Goal: Transaction & Acquisition: Purchase product/service

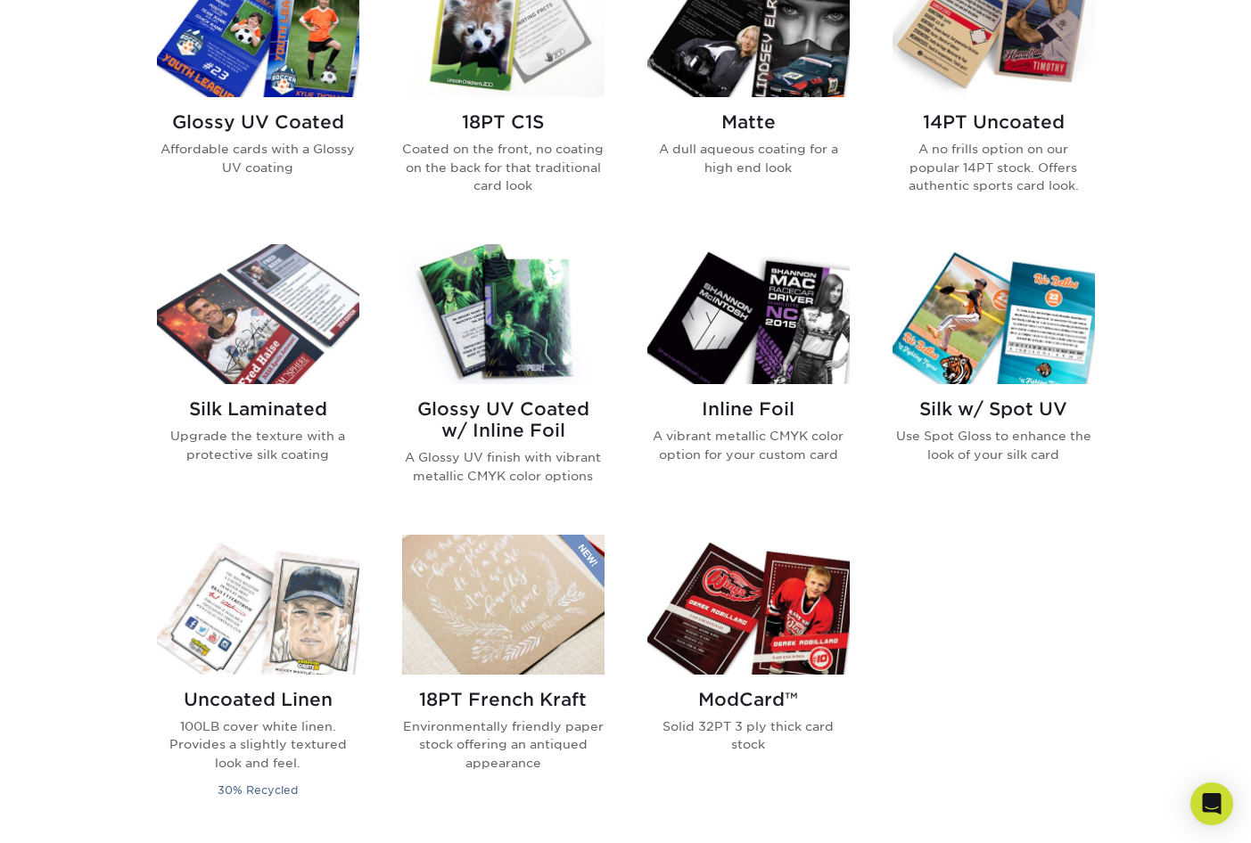
scroll to position [967, 0]
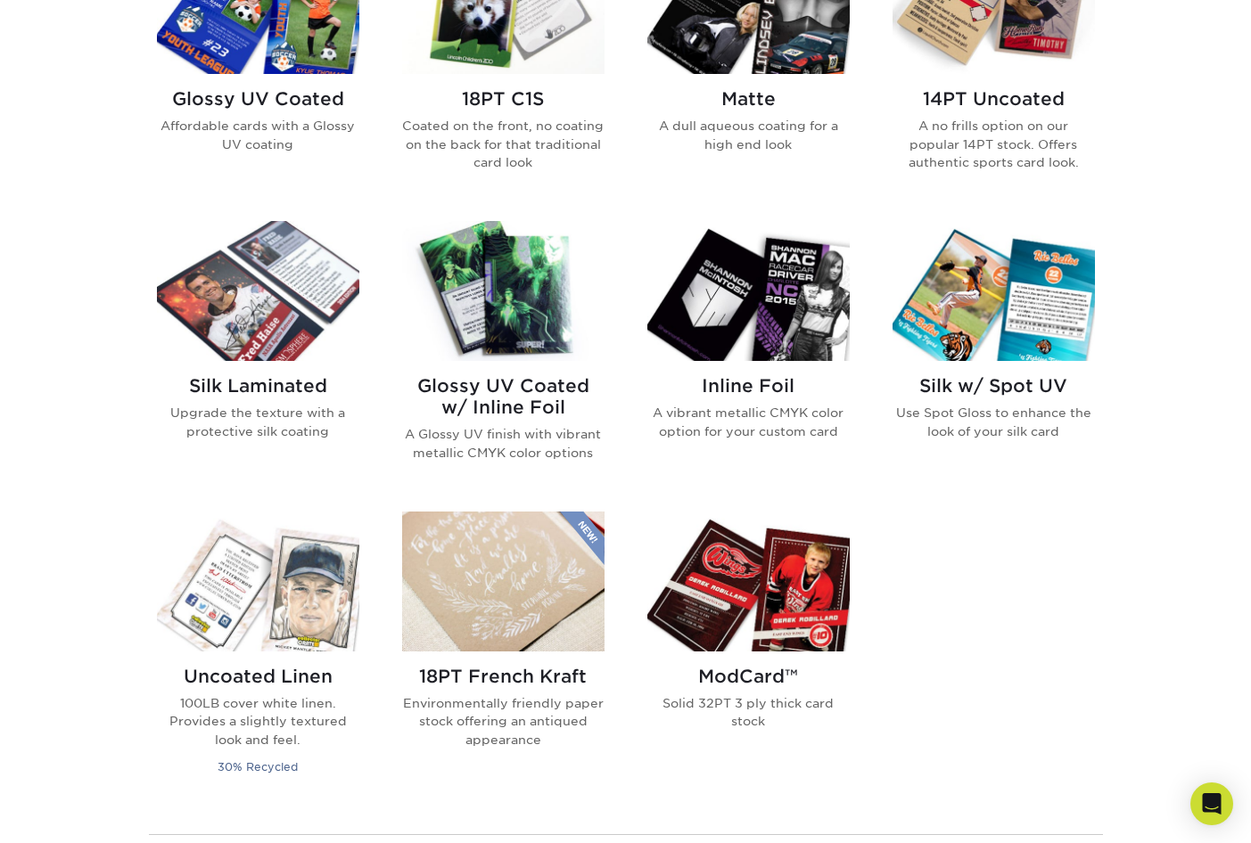
click at [234, 292] on img at bounding box center [258, 291] width 202 height 140
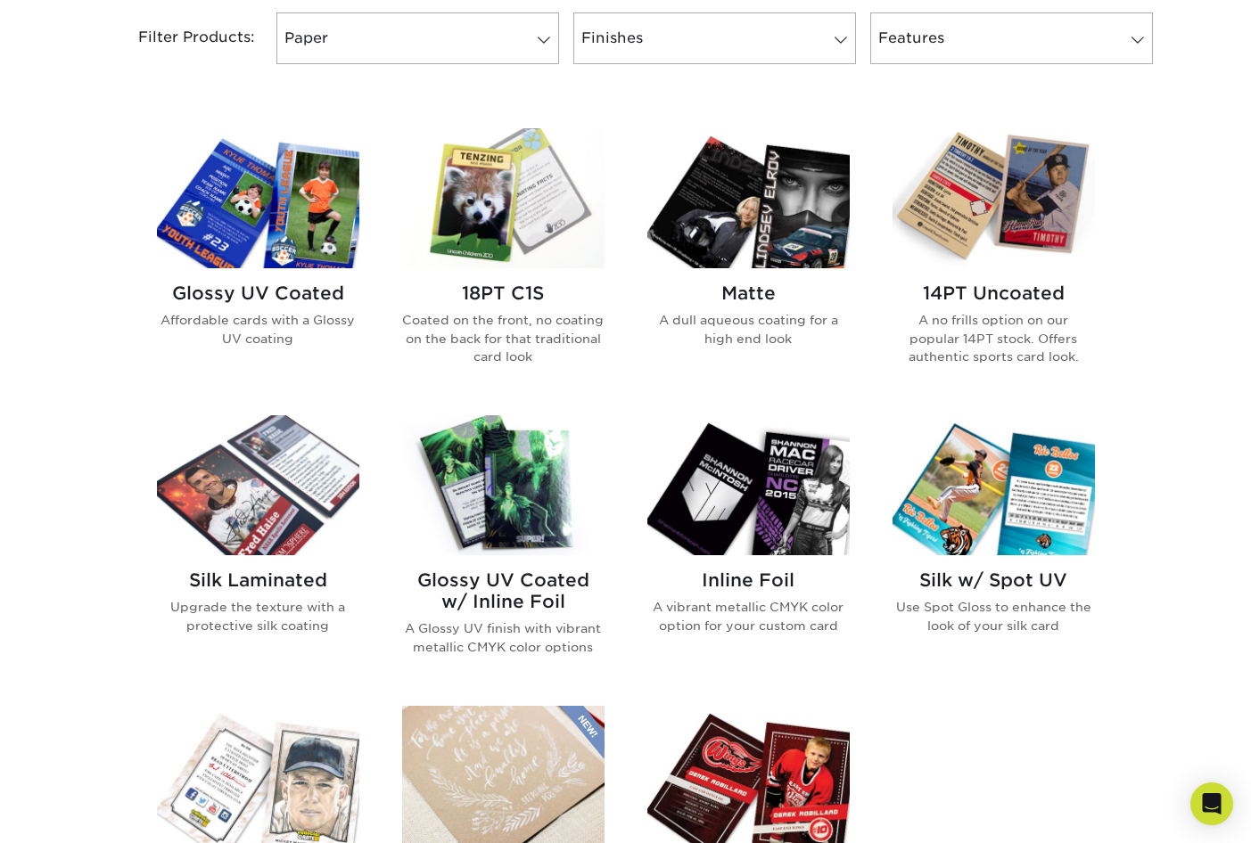
scroll to position [802, 0]
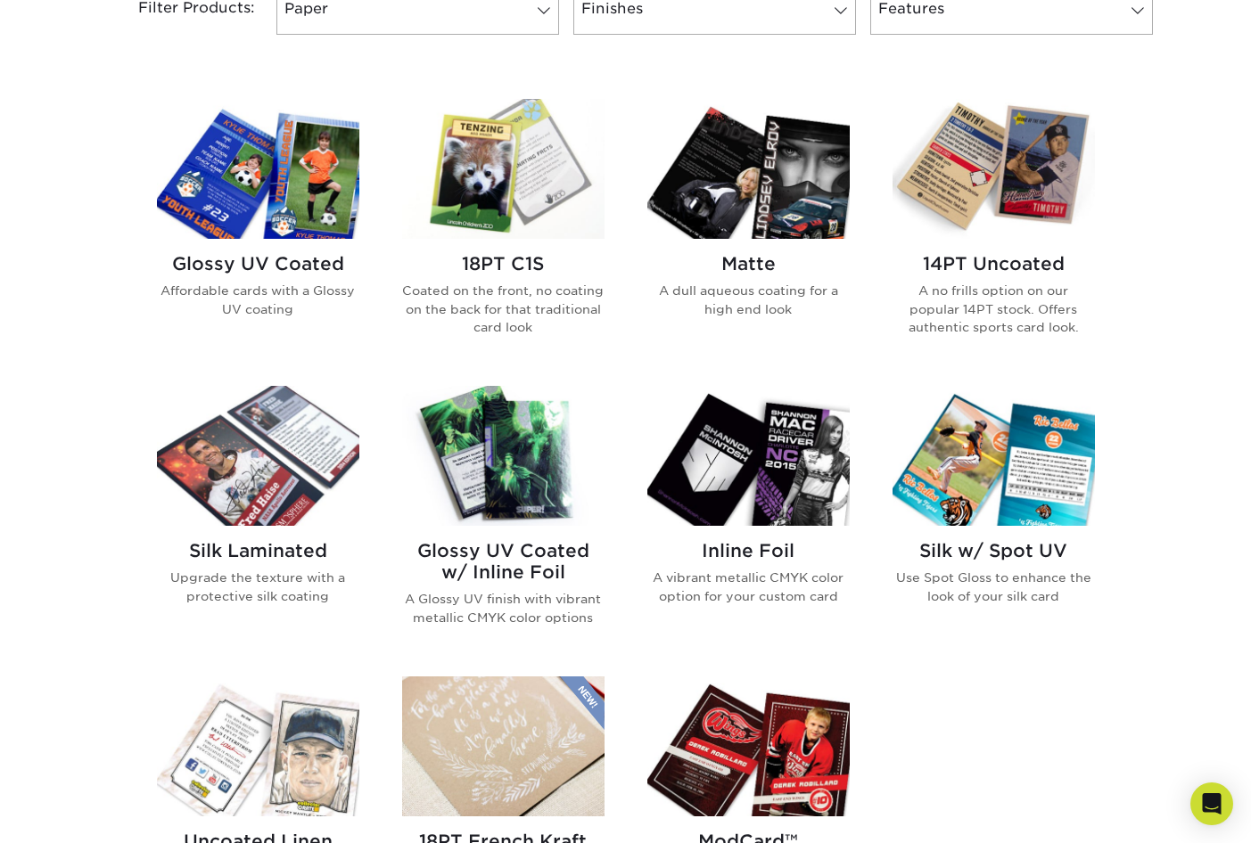
click at [729, 218] on img at bounding box center [748, 169] width 202 height 140
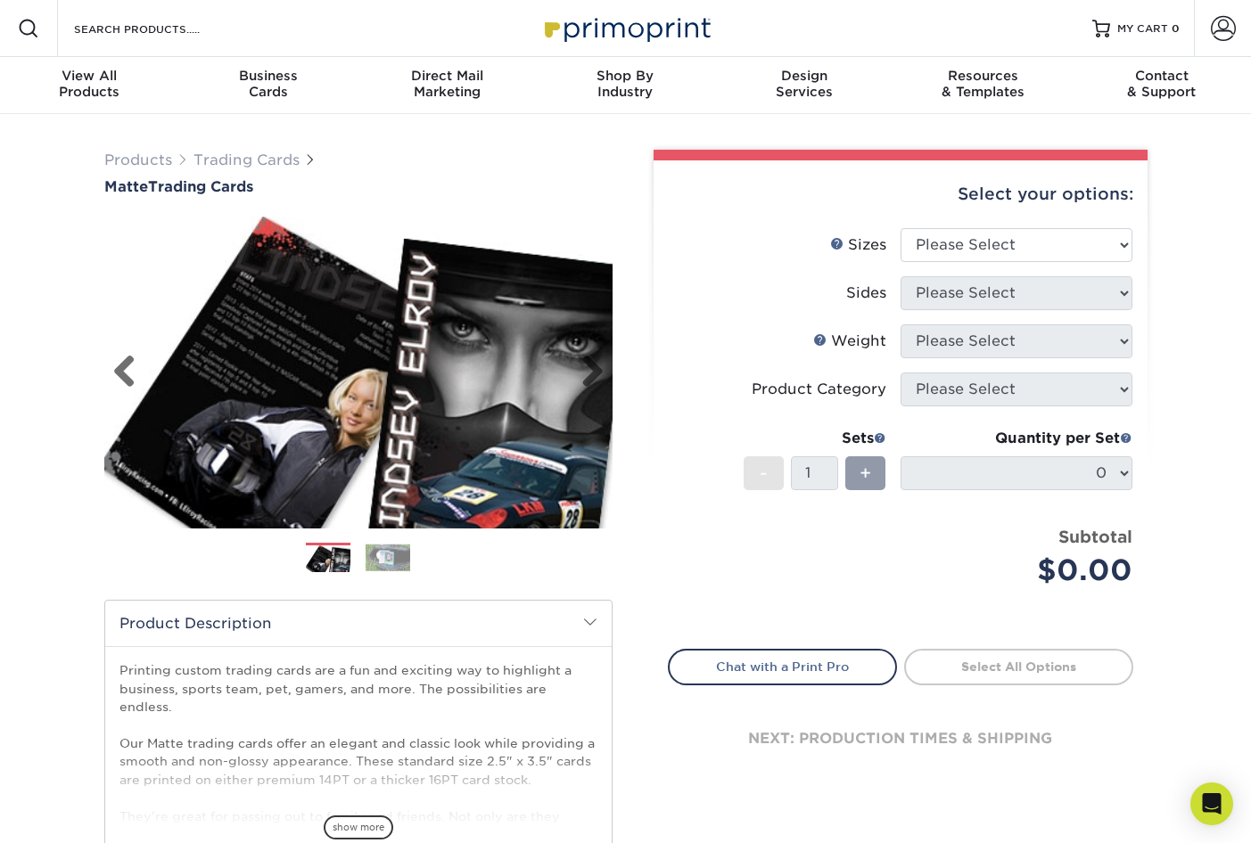
click at [528, 449] on img at bounding box center [358, 372] width 508 height 351
click at [991, 653] on link "Select All Options" at bounding box center [1018, 667] width 229 height 36
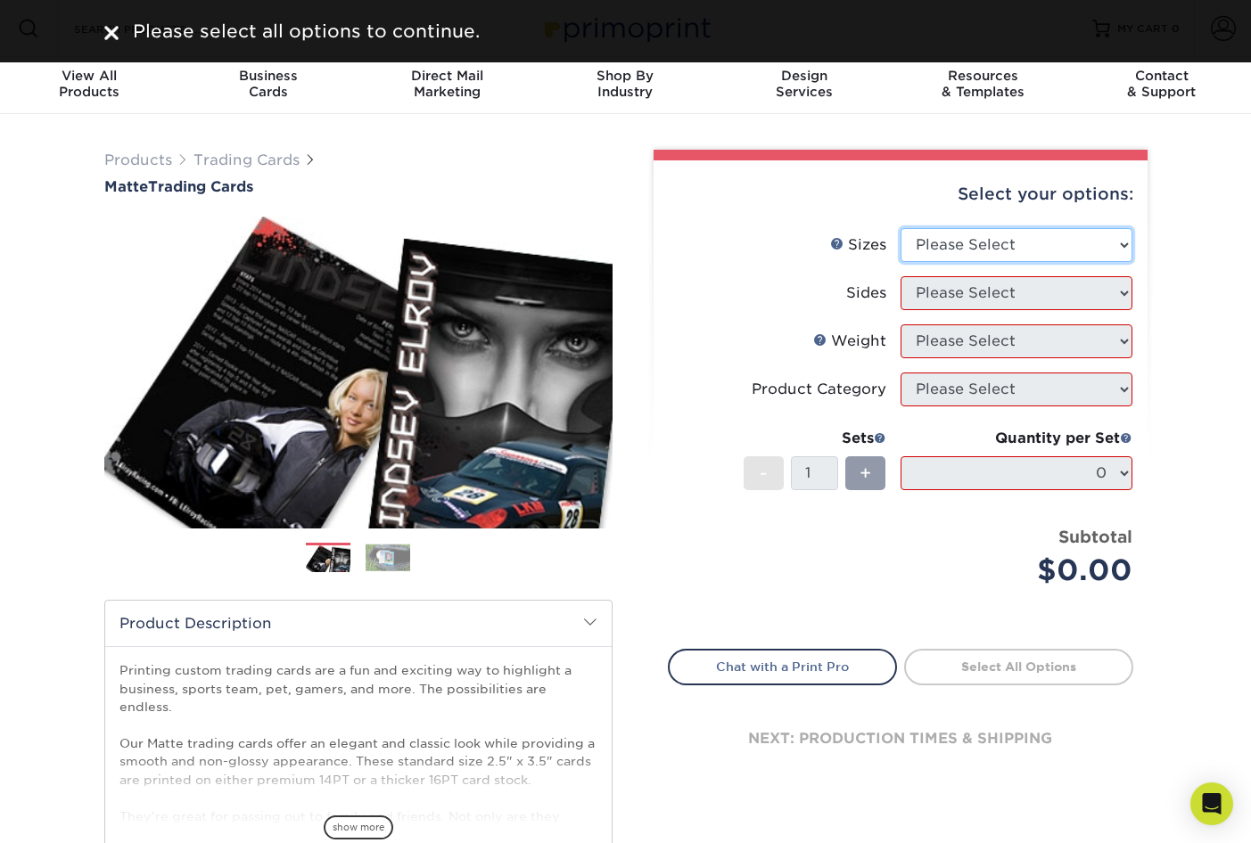
click at [940, 251] on select "Please Select 2.5" x 3.5"" at bounding box center [1016, 245] width 232 height 34
select select "2.50x3.50"
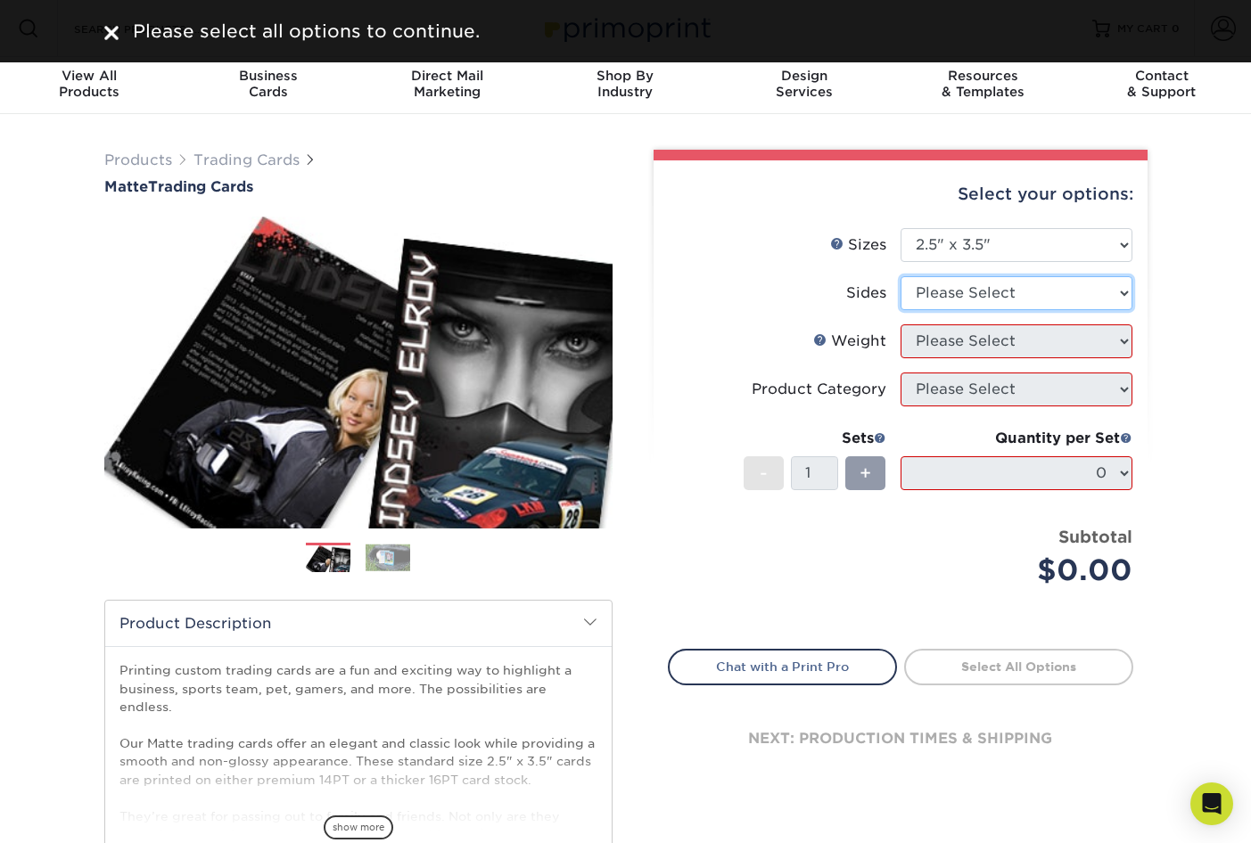
click at [949, 297] on select "Please Select Print Both Sides Print Front Only" at bounding box center [1016, 293] width 232 height 34
select select "13abbda7-1d64-4f25-8bb2-c179b224825d"
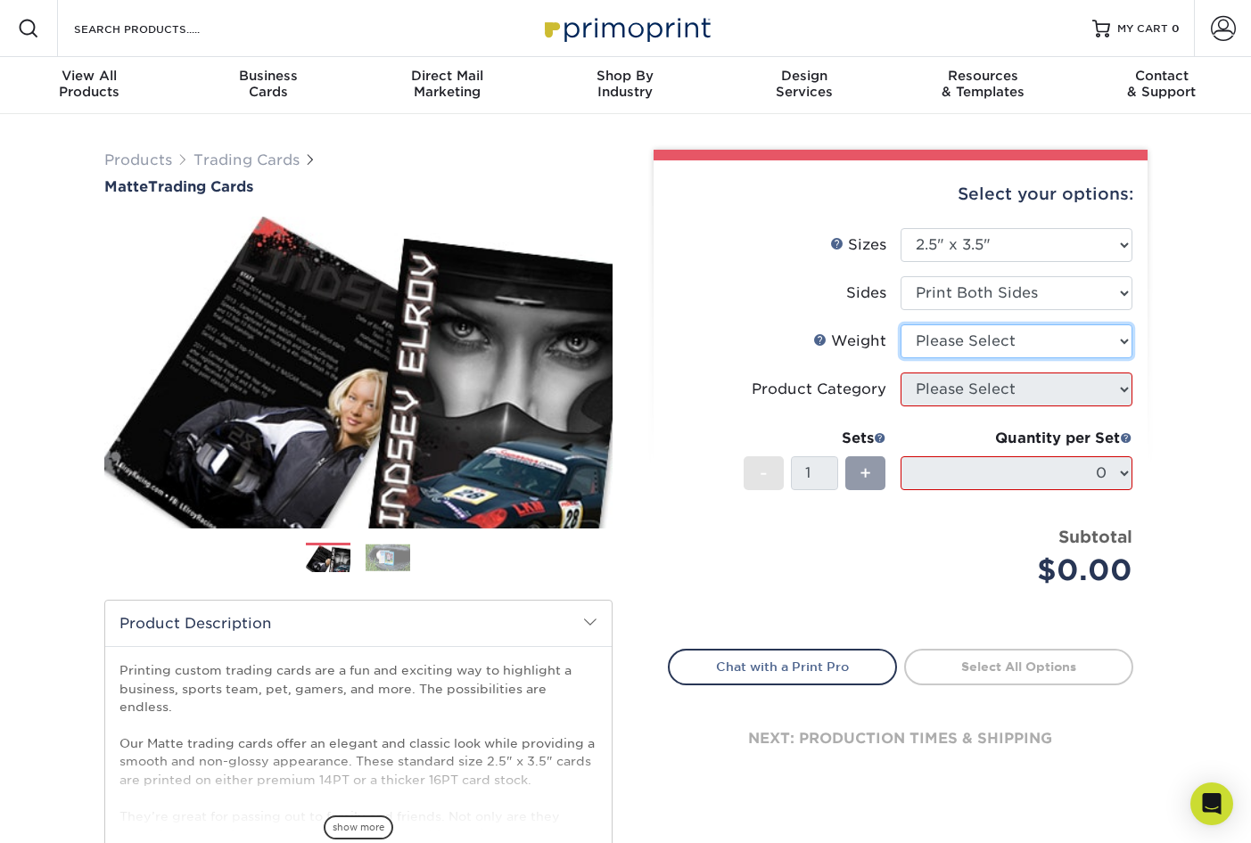
click at [932, 343] on select "Please Select 16PT 14PT" at bounding box center [1016, 341] width 232 height 34
select select "14PT"
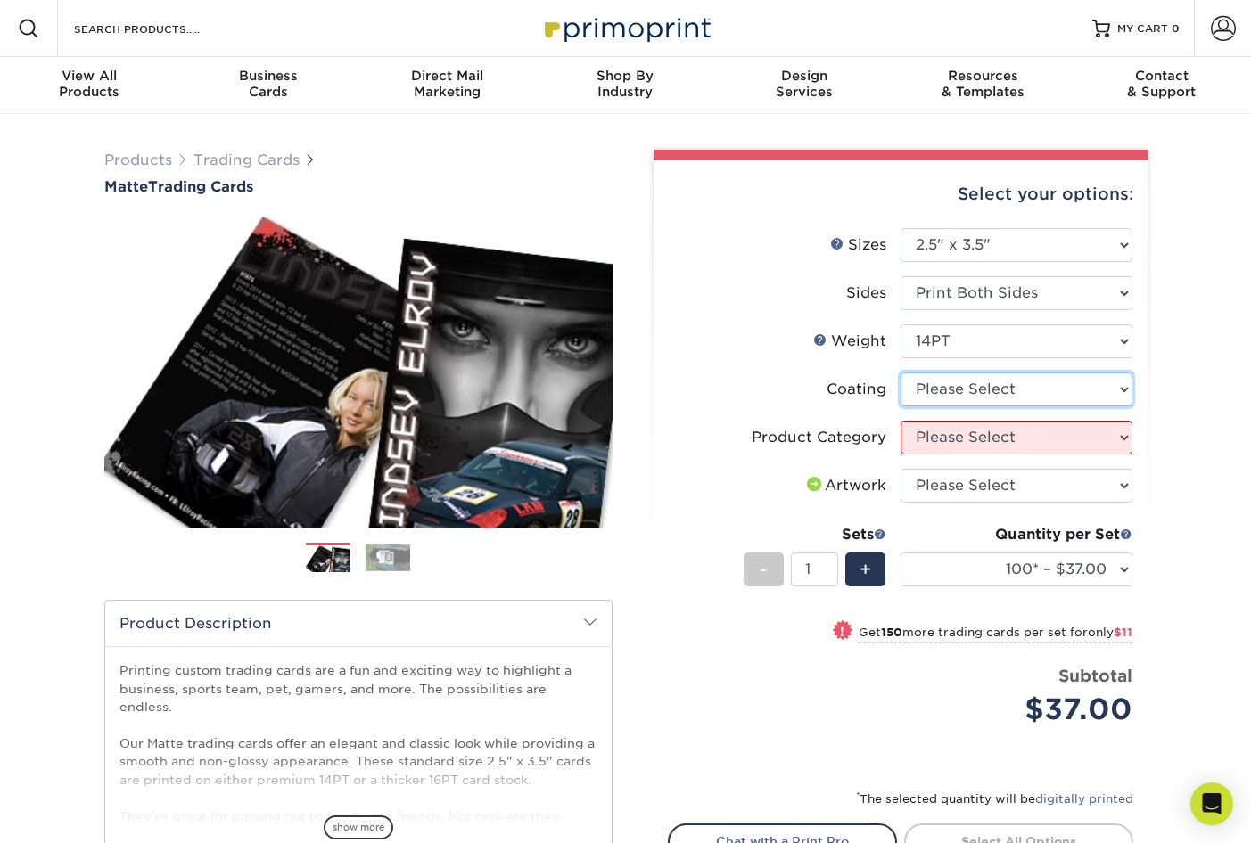
click at [957, 384] on select at bounding box center [1016, 390] width 232 height 34
select select "121bb7b5-3b4d-429f-bd8d-bbf80e953313"
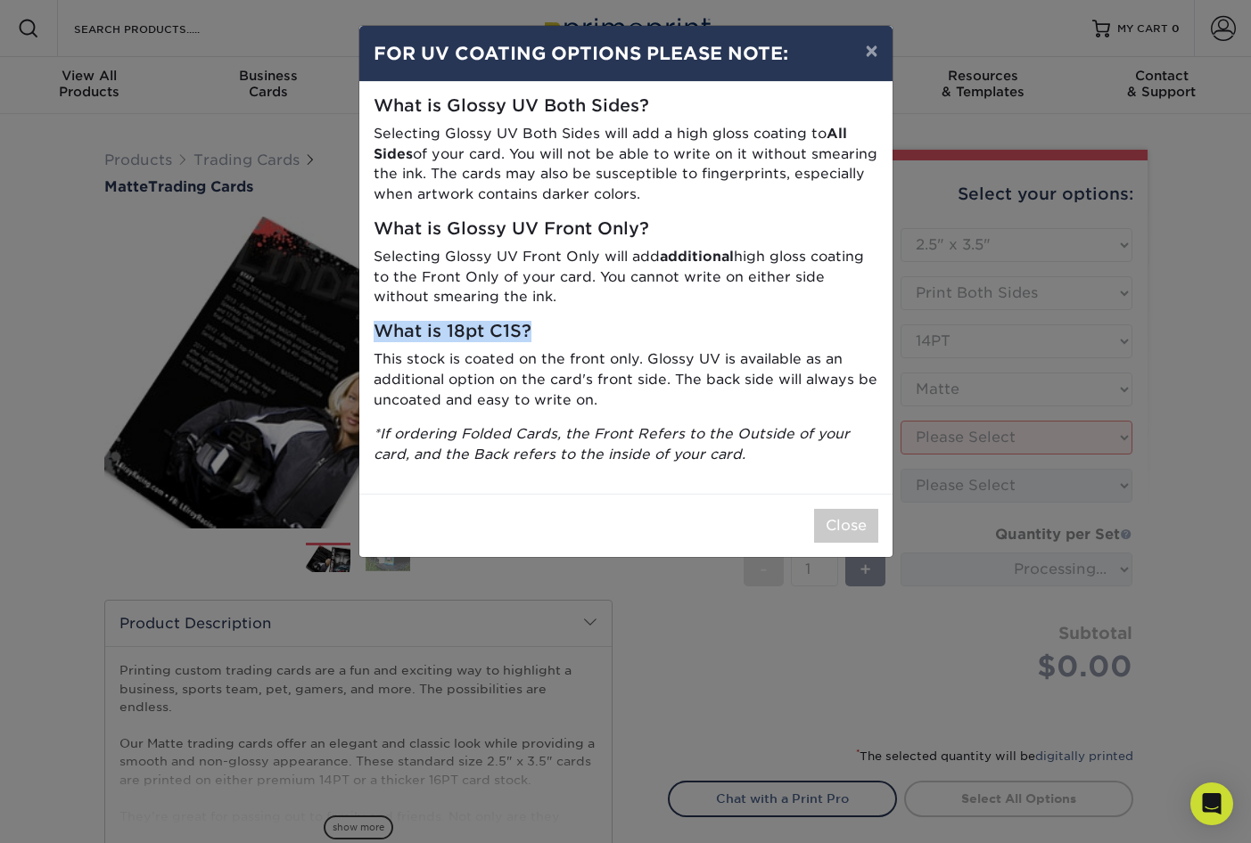
click at [664, 323] on div "What is Glossy UV Both Sides? Selecting Glossy UV Both Sides will add a high gl…" at bounding box center [625, 288] width 533 height 412
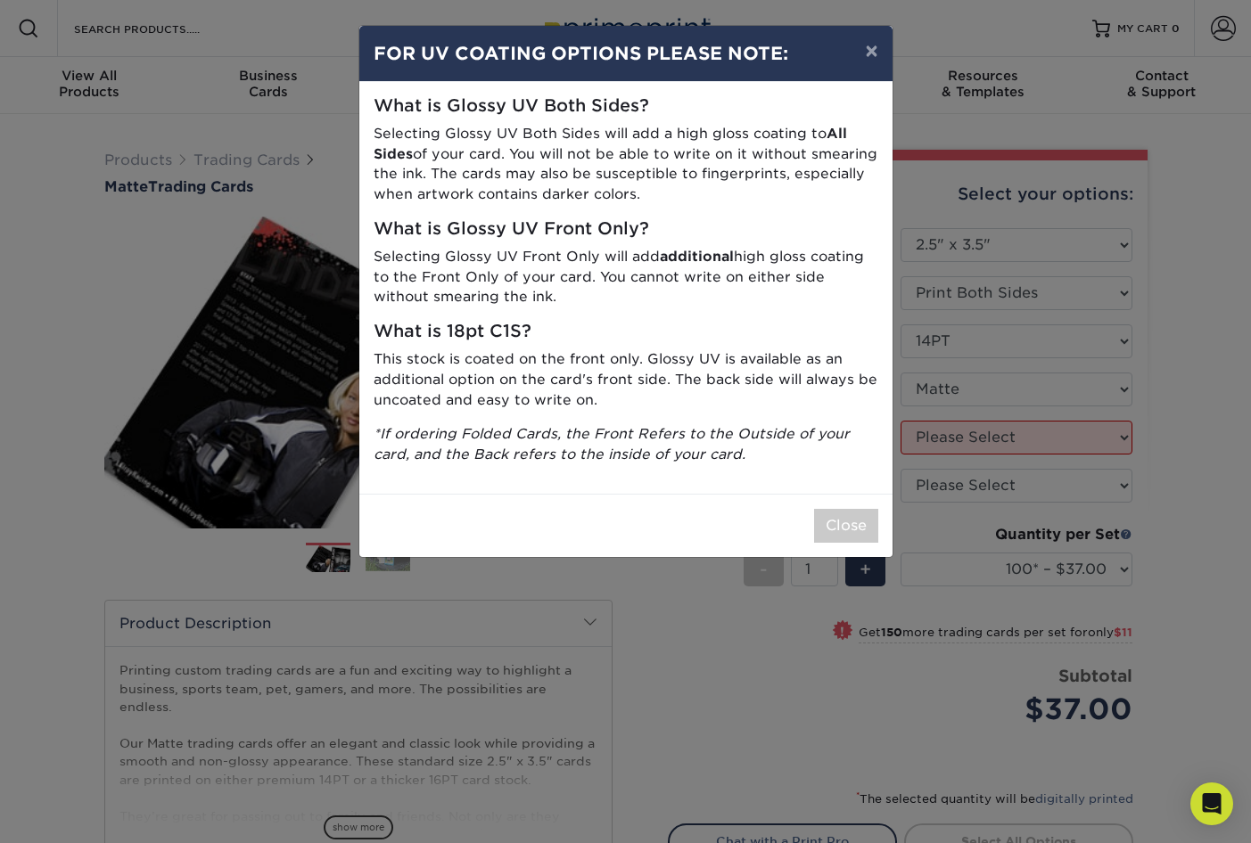
click at [500, 366] on p "This stock is coated on the front only. Glossy UV is available as an additional…" at bounding box center [626, 379] width 505 height 61
click at [867, 62] on button "×" at bounding box center [870, 51] width 41 height 50
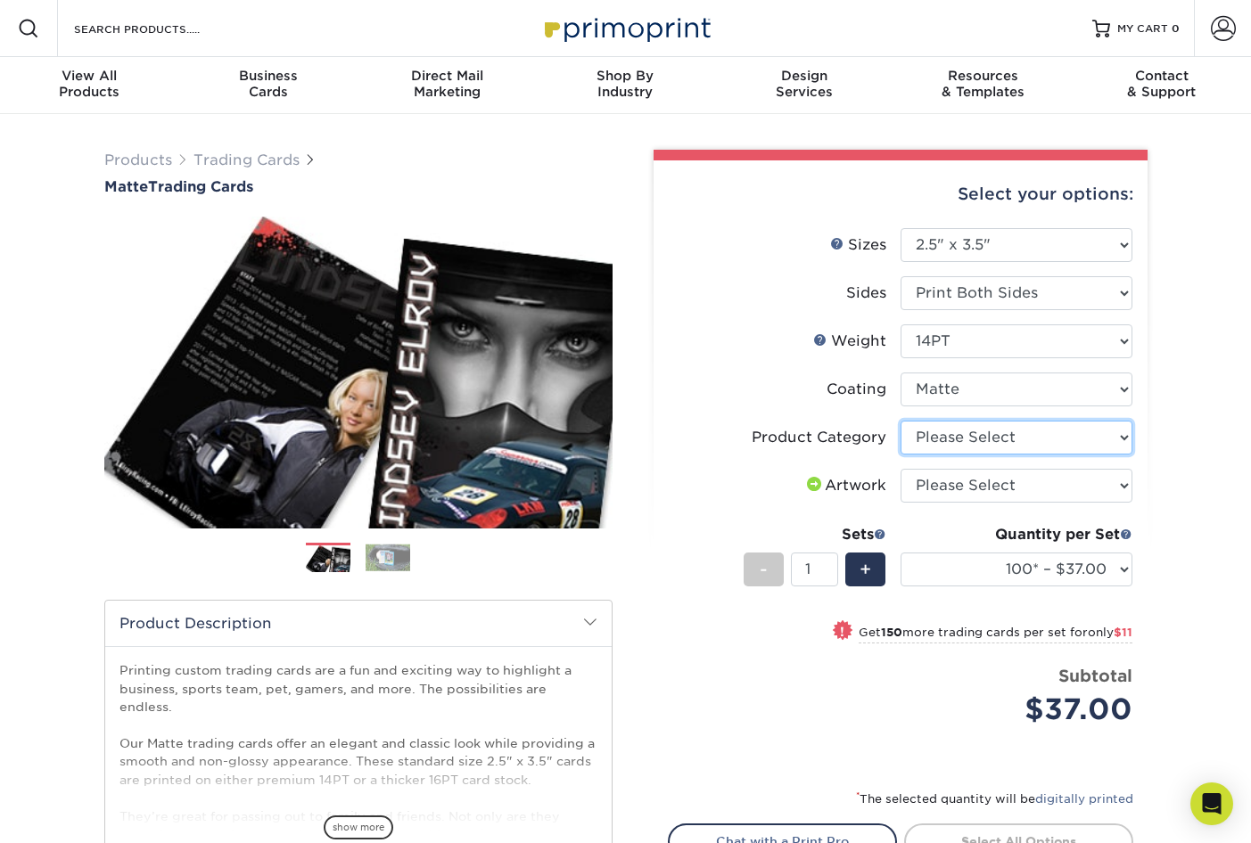
click at [931, 437] on select "Please Select Trading Cards" at bounding box center [1016, 438] width 232 height 34
select select "c2f9bce9-36c2-409d-b101-c29d9d031e18"
click at [969, 483] on select "Please Select I will upload files I need a design - $100" at bounding box center [1016, 486] width 232 height 34
select select "upload"
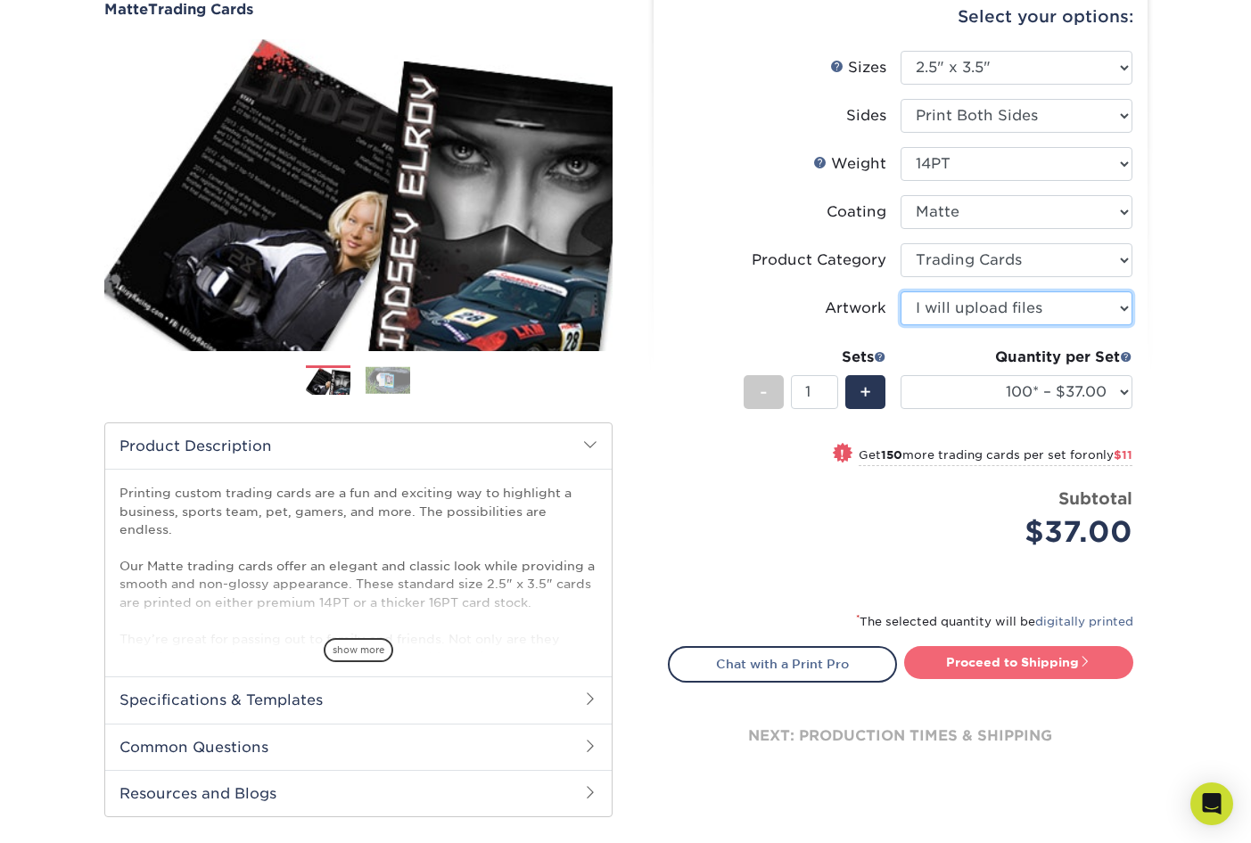
scroll to position [255, 0]
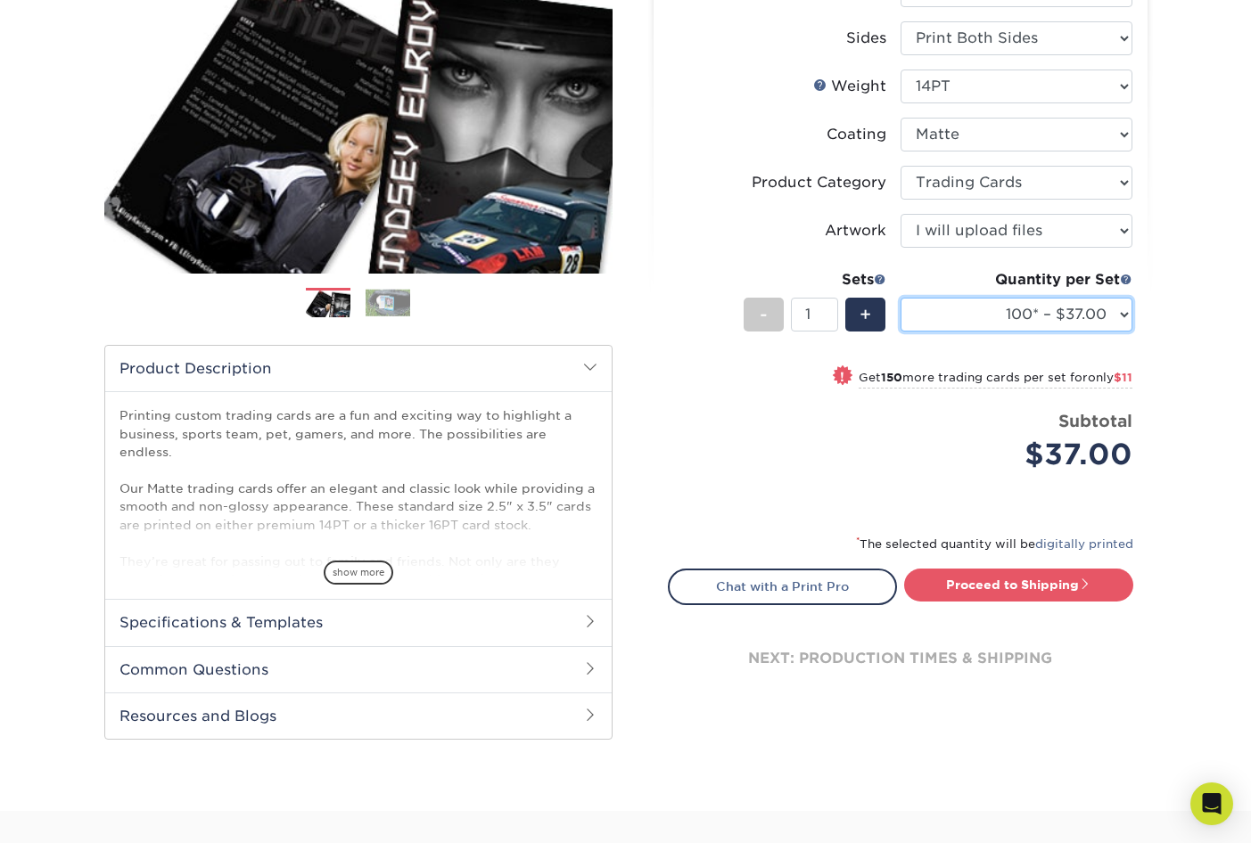
click at [1048, 311] on select "100* – $37.00 250* – $48.00 500* – $59.00 1000 – $72.00 2500 – $144.00 5000 – $…" at bounding box center [1016, 315] width 232 height 34
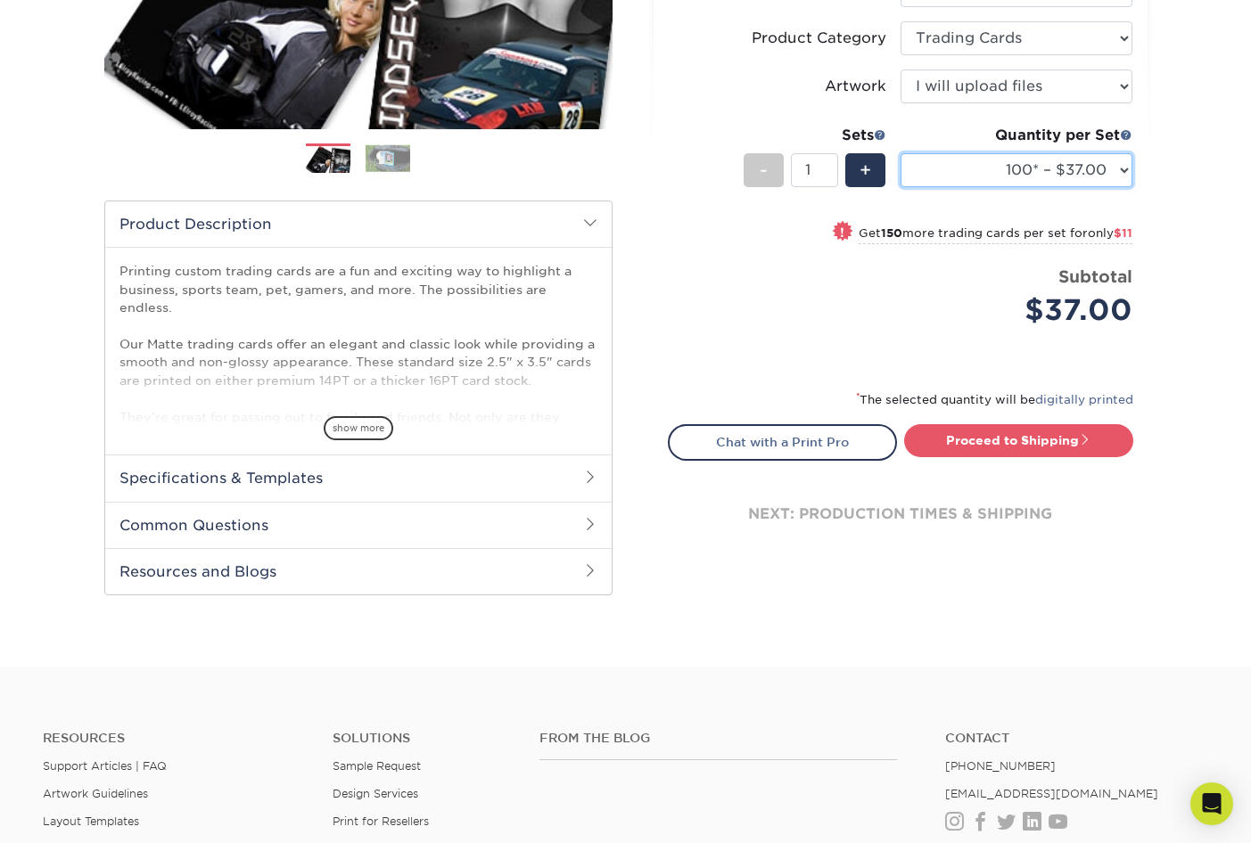
scroll to position [271, 0]
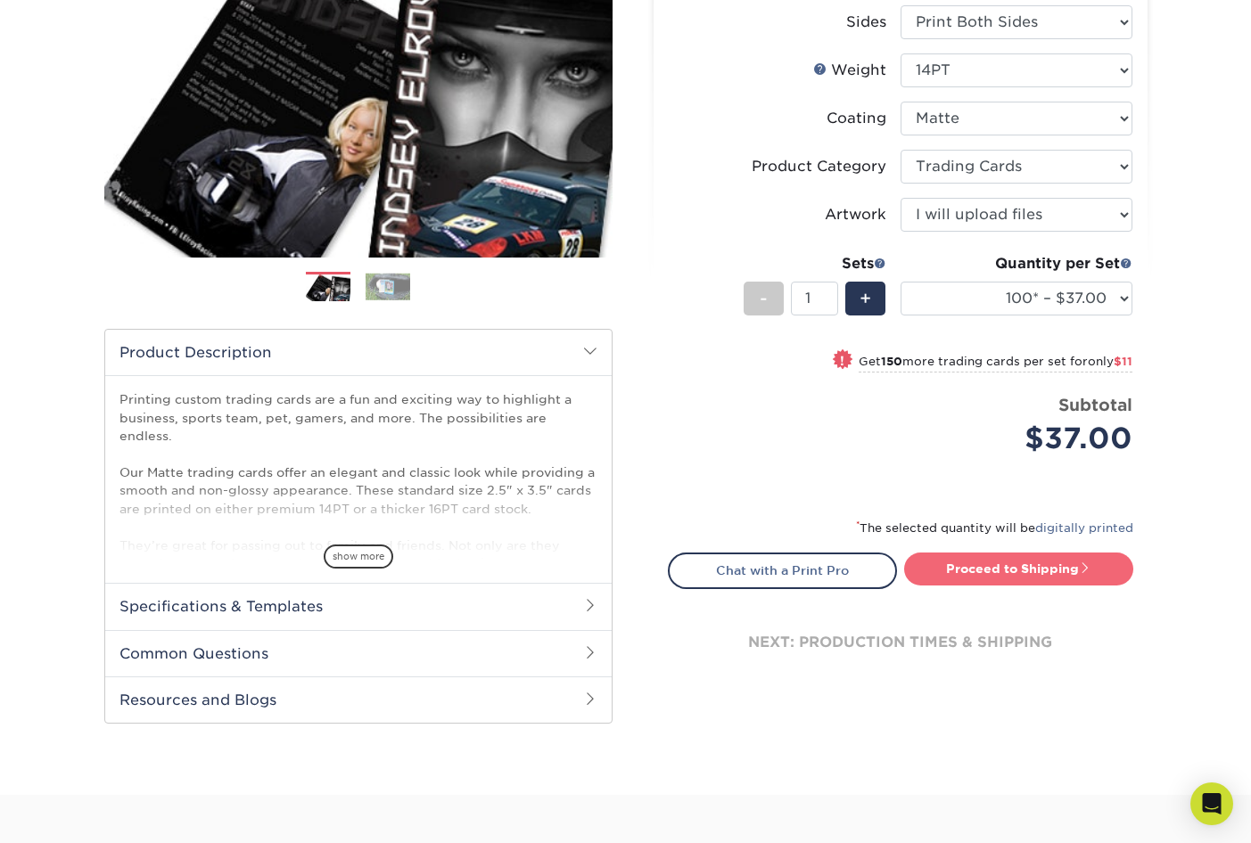
click at [977, 567] on link "Proceed to Shipping" at bounding box center [1018, 569] width 229 height 32
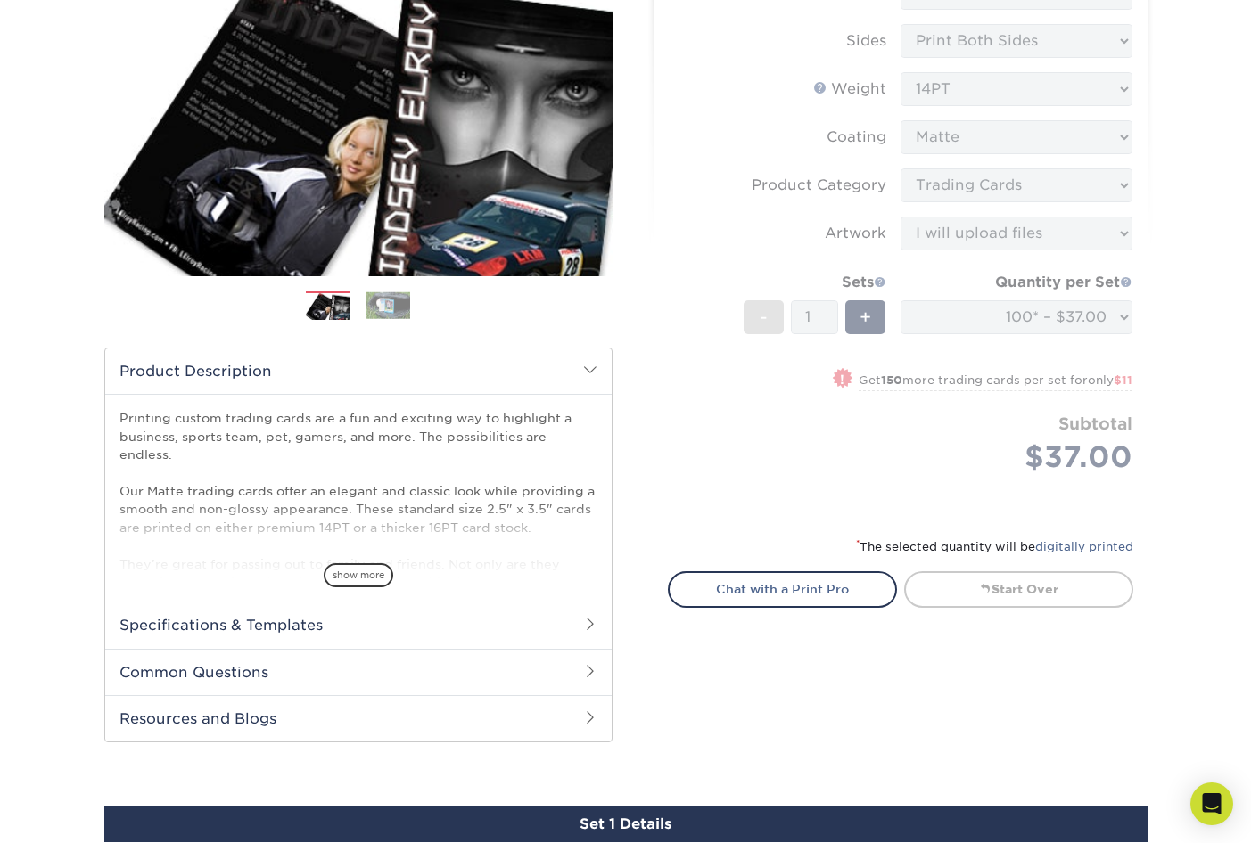
scroll to position [251, 0]
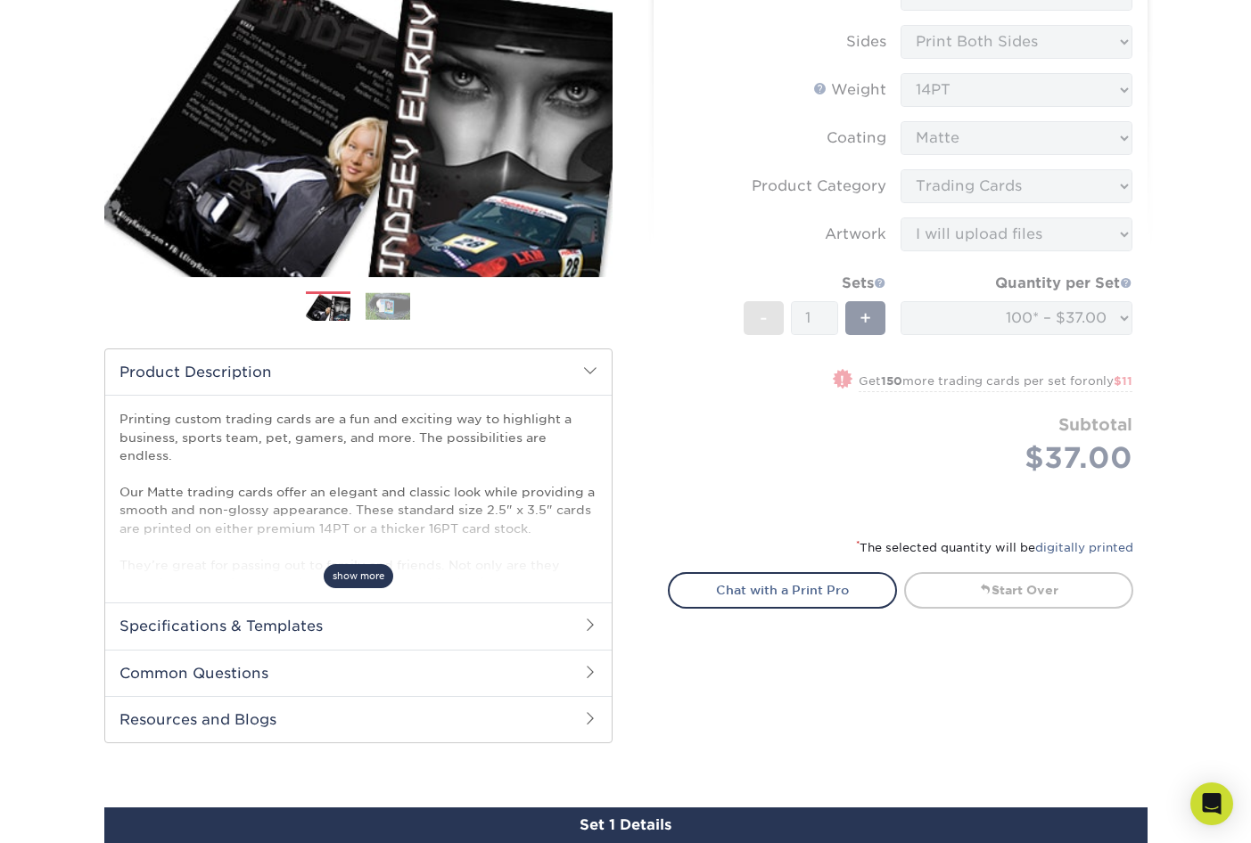
click at [339, 575] on span "show more" at bounding box center [359, 576] width 70 height 24
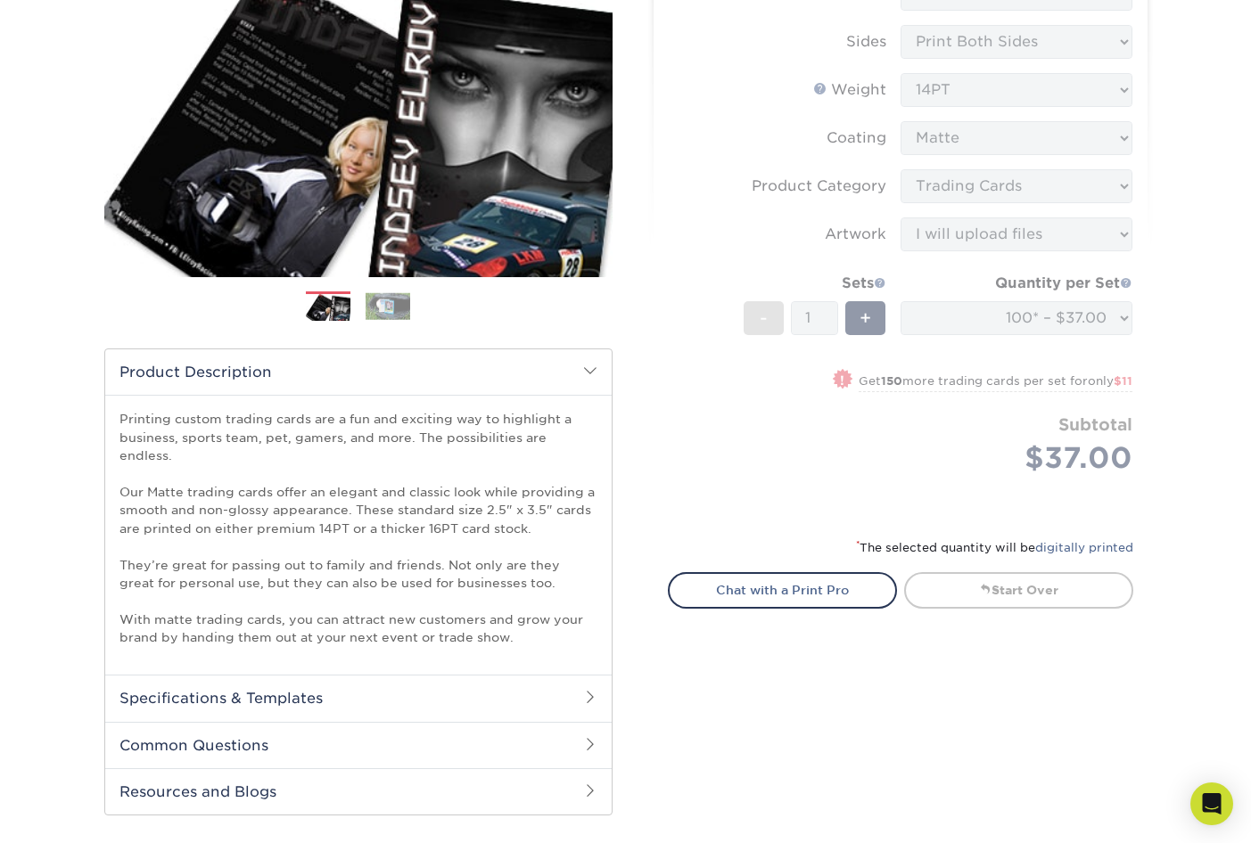
scroll to position [565, 0]
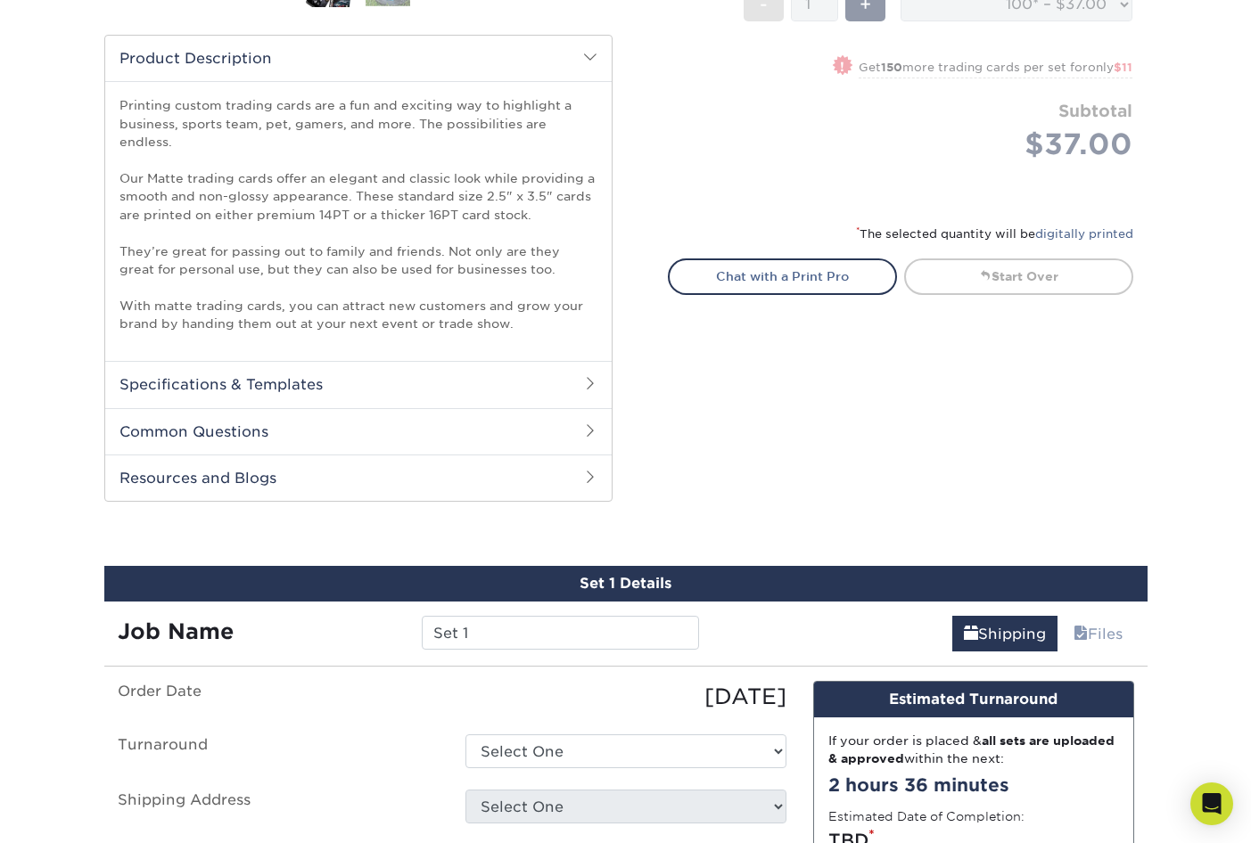
click at [292, 370] on h2 "Specifications & Templates" at bounding box center [358, 384] width 506 height 46
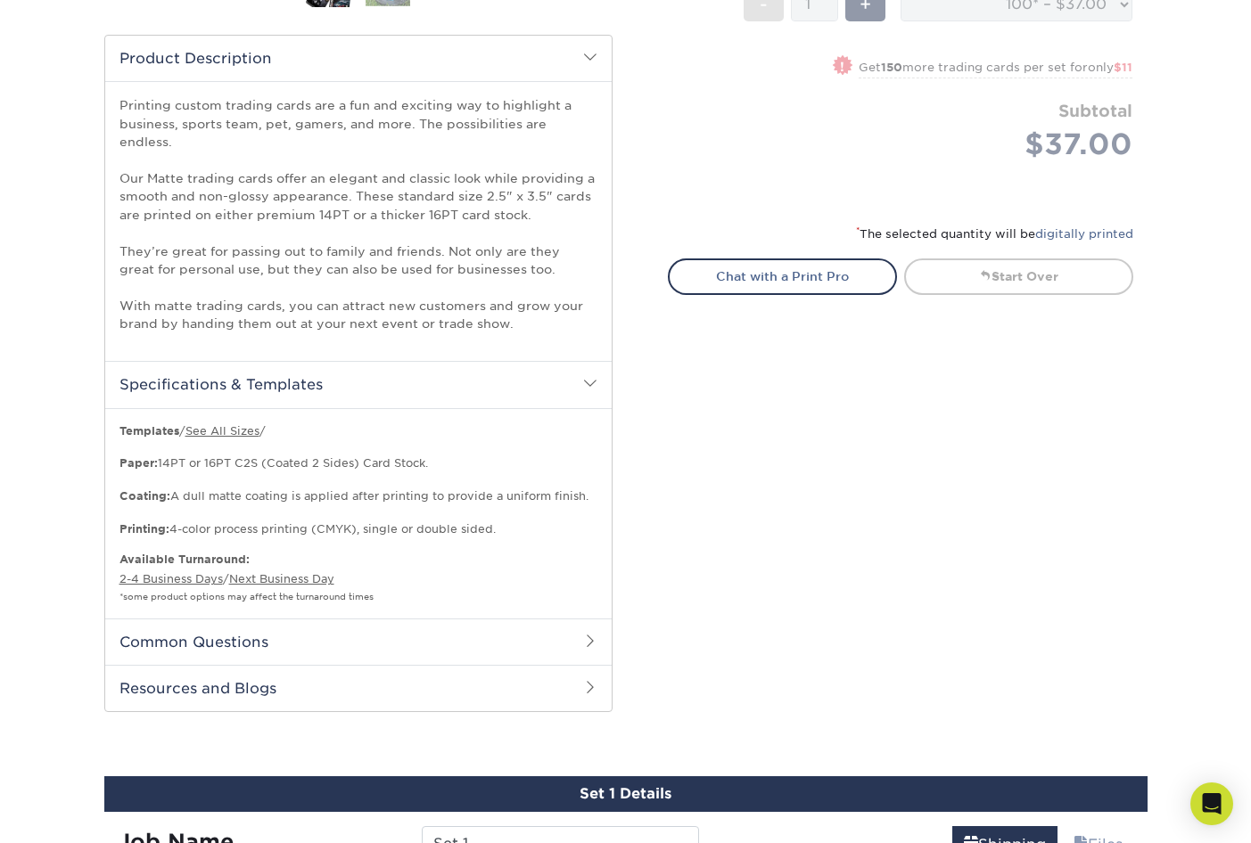
click at [289, 624] on h2 "Common Questions" at bounding box center [358, 642] width 506 height 46
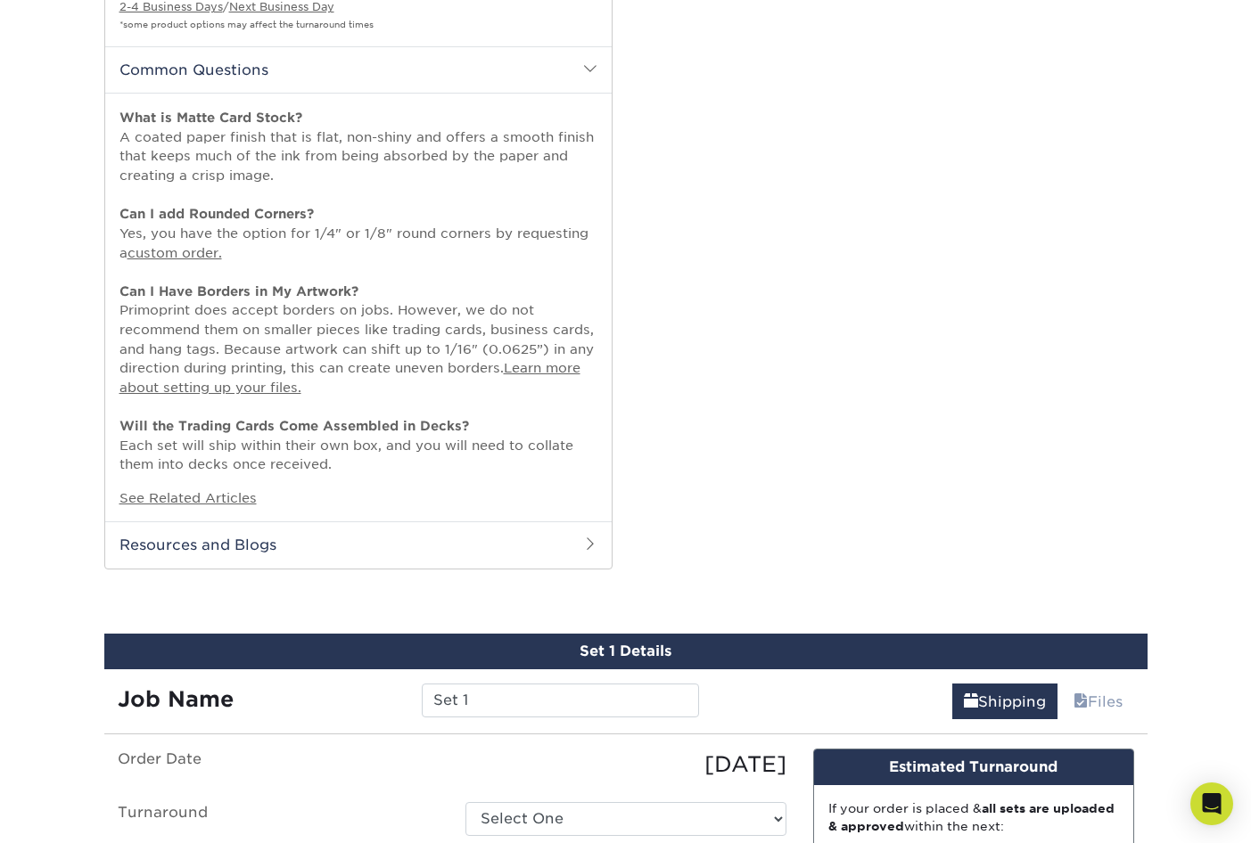
click at [328, 522] on h2 "Resources and Blogs" at bounding box center [358, 545] width 506 height 46
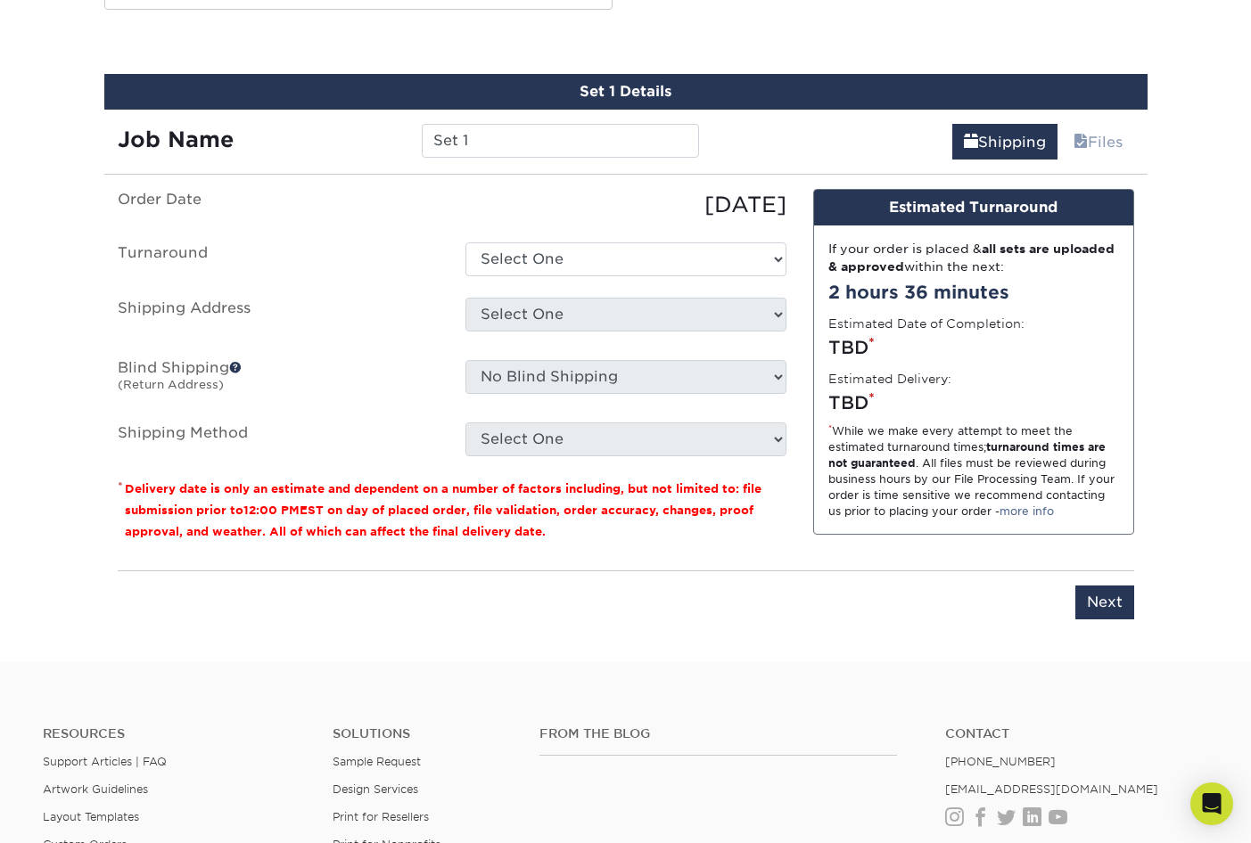
scroll to position [2038, 0]
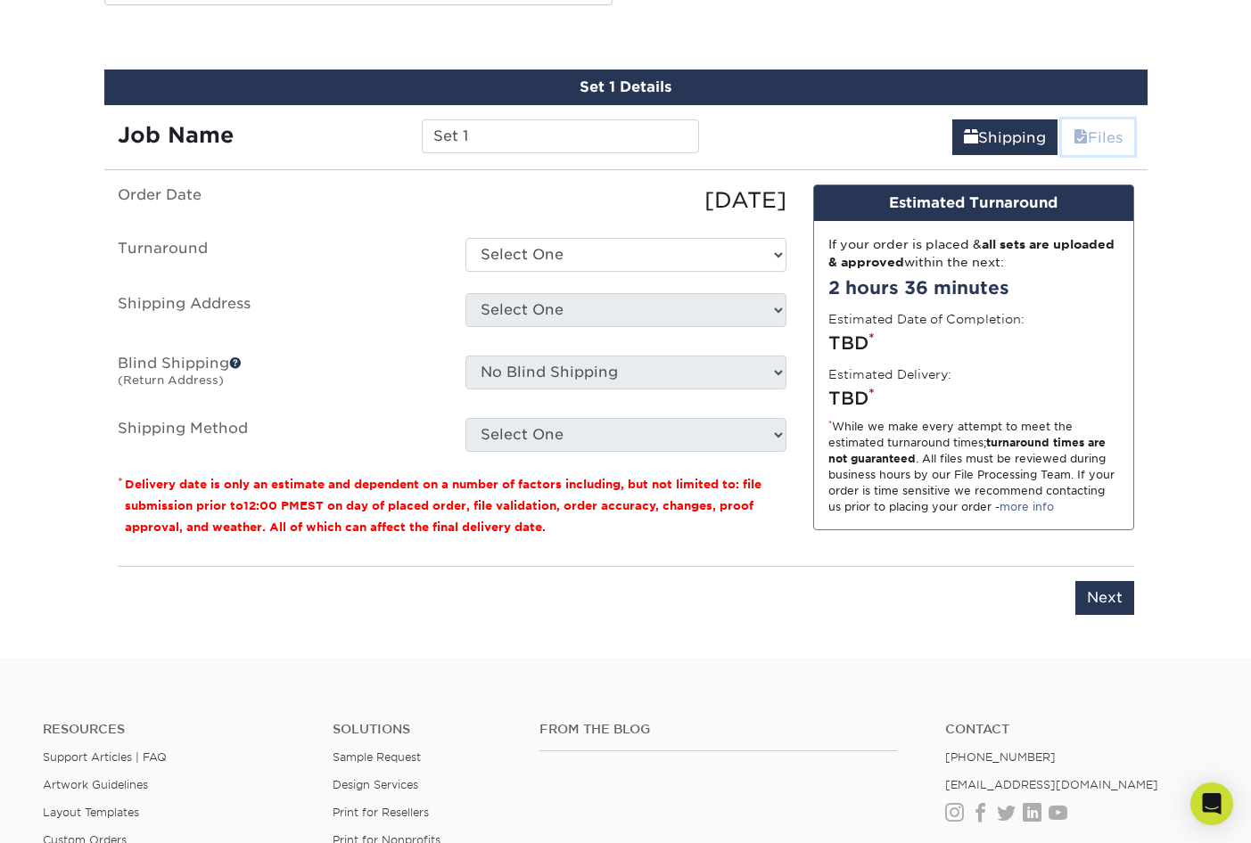
click at [1089, 124] on link "Files" at bounding box center [1098, 137] width 72 height 36
click at [1089, 581] on input "Next" at bounding box center [1104, 598] width 59 height 34
type input "Next"
